Goal: Task Accomplishment & Management: Use online tool/utility

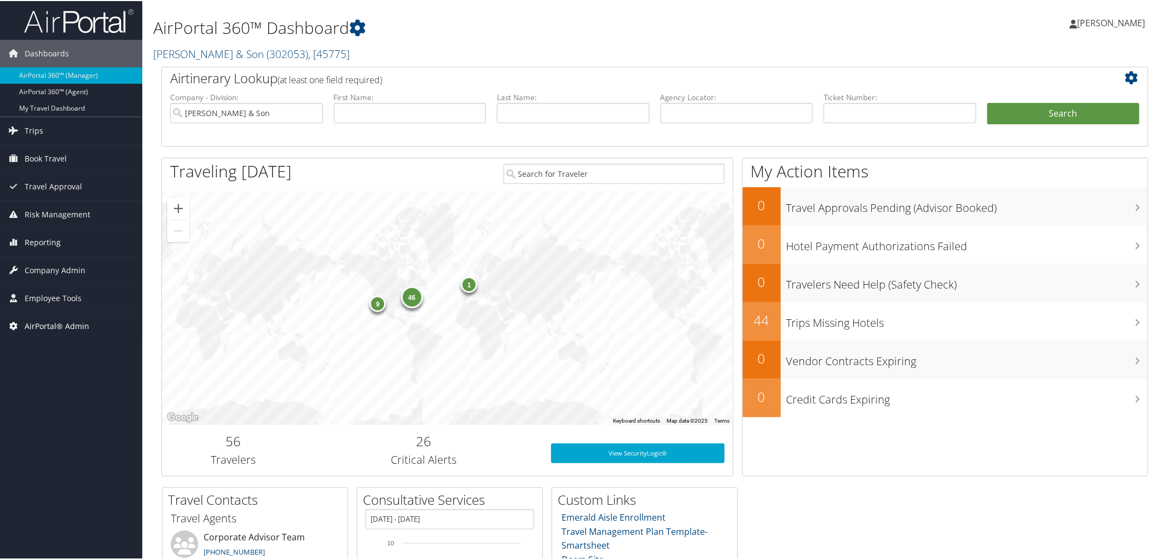
click at [62, 324] on span "AirPortal® Admin" at bounding box center [57, 324] width 65 height 27
click at [69, 351] on link "Airtinerary® Utilities" at bounding box center [71, 347] width 142 height 16
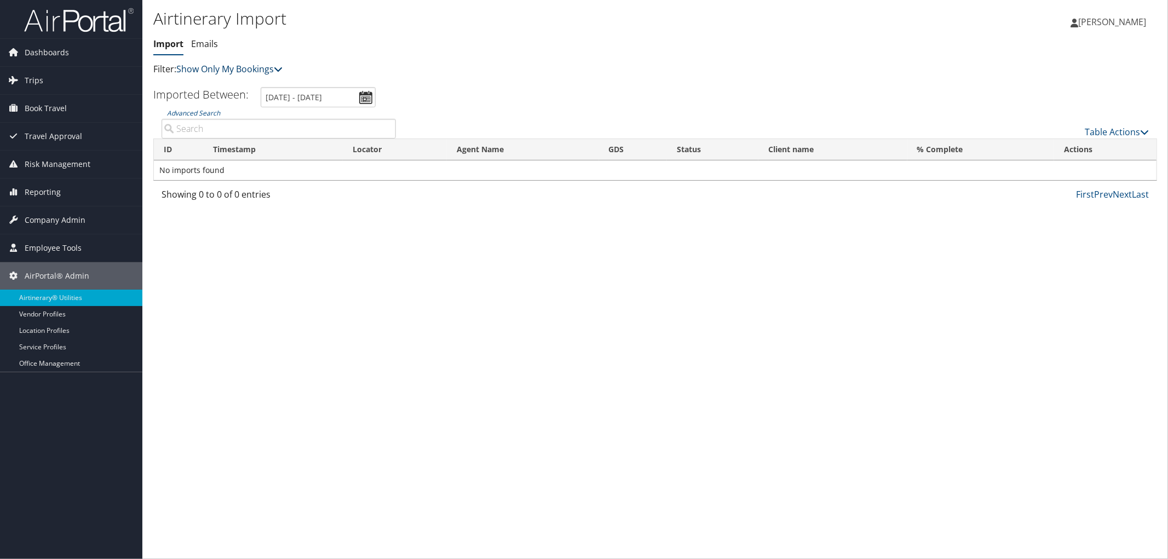
click at [259, 71] on link "Show Only My Bookings" at bounding box center [229, 69] width 106 height 12
click at [247, 86] on link "Show My TMC Bookings" at bounding box center [251, 86] width 144 height 19
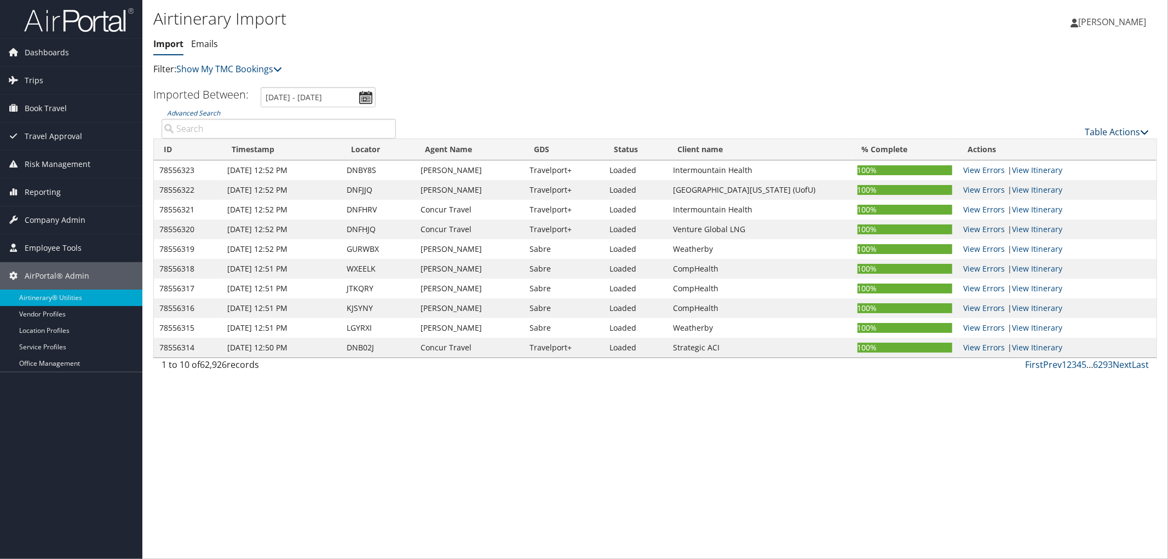
click at [1099, 133] on link "Table Actions" at bounding box center [1116, 132] width 64 height 12
click at [1057, 171] on link "Import Itinerary" at bounding box center [1080, 167] width 144 height 19
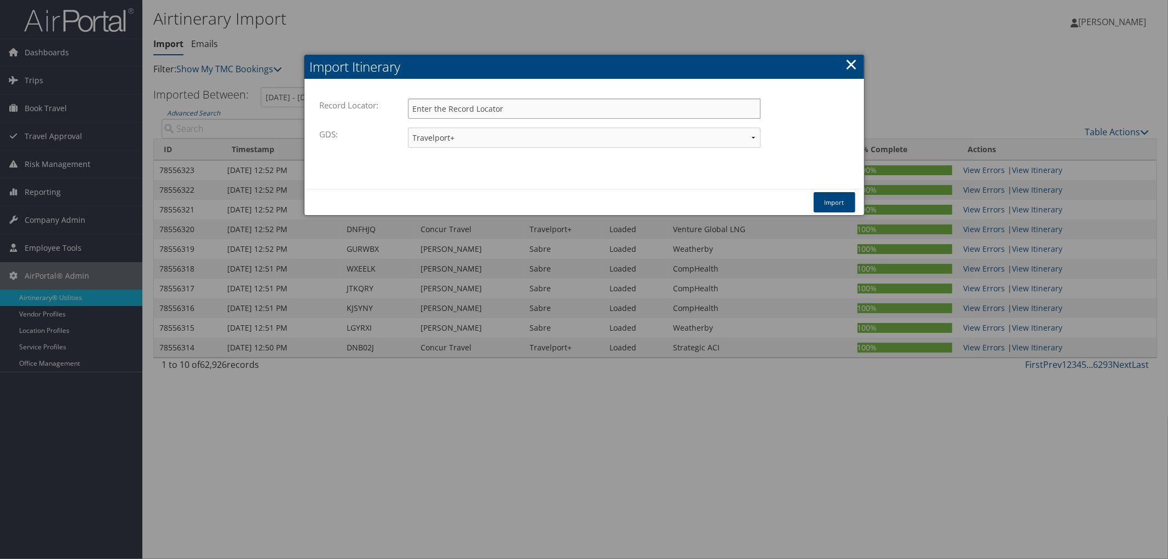
click at [545, 110] on input "Record Locator:" at bounding box center [584, 109] width 353 height 20
paste input "CNLPCM"
type input "CNLPCM"
click at [831, 197] on button "Import" at bounding box center [834, 202] width 42 height 20
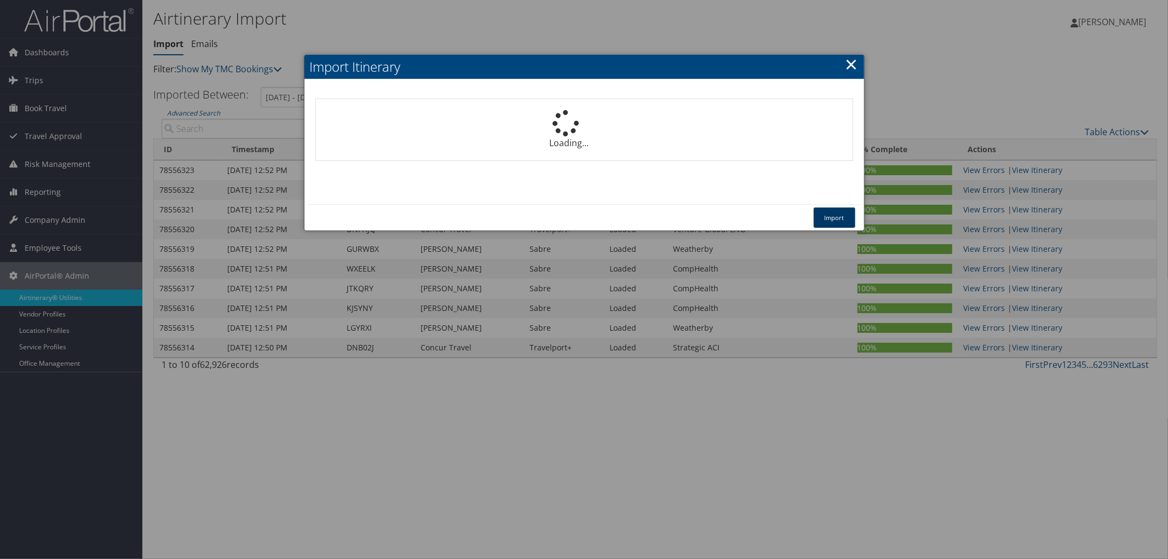
select select "1P"
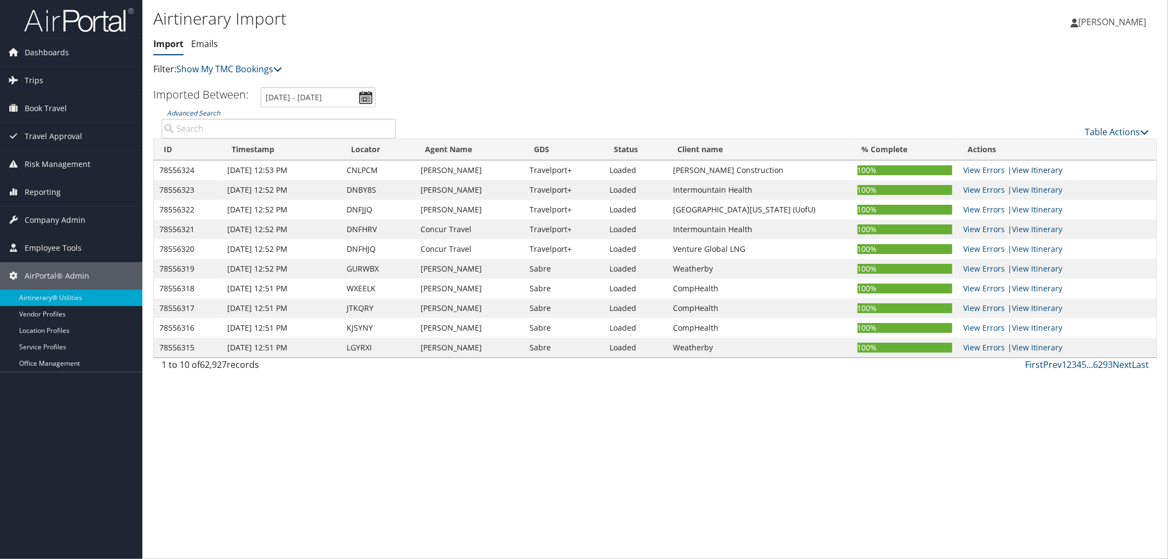
click at [1020, 171] on link "View Itinerary" at bounding box center [1037, 170] width 50 height 10
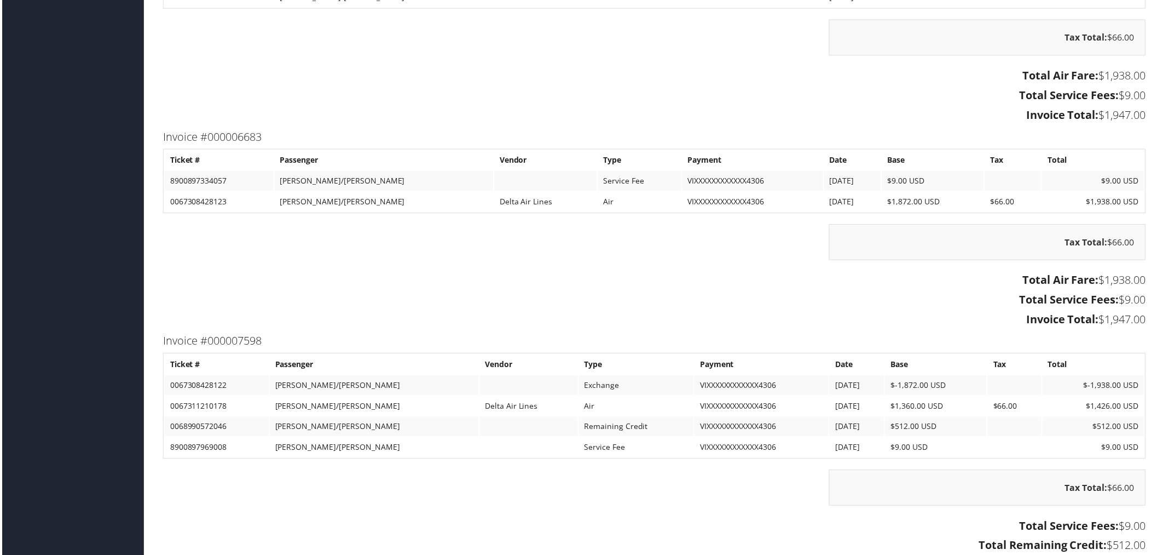
scroll to position [1338, 0]
